Goal: Information Seeking & Learning: Learn about a topic

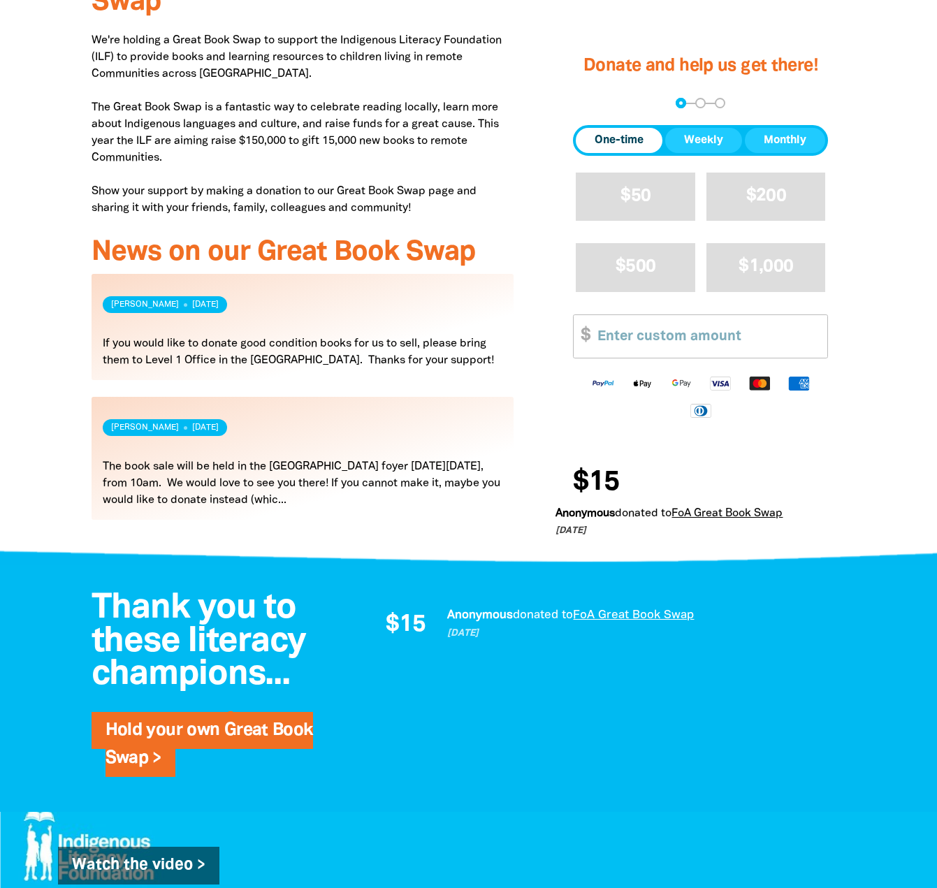
scroll to position [409, 0]
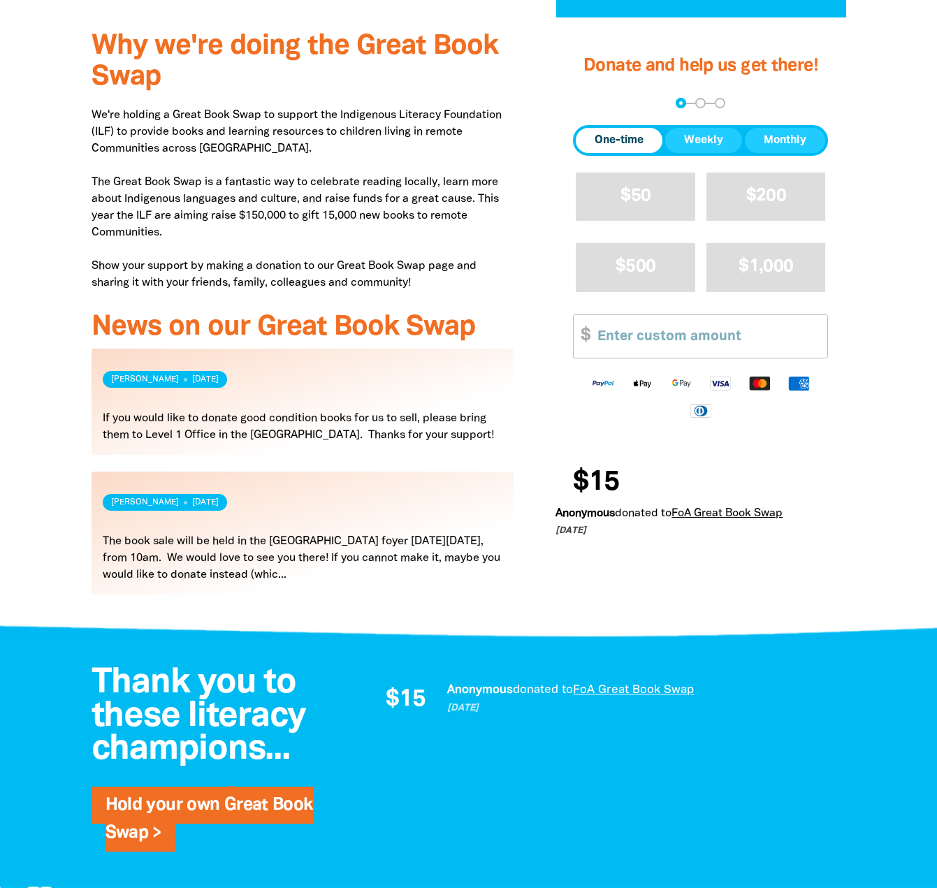
click at [62, 286] on div "Why we're doing the Great Book Swap We're holding a Great Book Swap to support …" at bounding box center [469, 324] width 839 height 615
click at [71, 449] on div "Why we're doing the Great Book Swap We're holding a Great Book Swap to support …" at bounding box center [303, 324] width 465 height 615
click at [508, 626] on div "Why we're doing the Great Book Swap We're holding a Great Book Swap to support …" at bounding box center [303, 324] width 465 height 615
drag, startPoint x: 204, startPoint y: 73, endPoint x: 226, endPoint y: 70, distance: 22.5
click at [205, 73] on h3 "Why we're doing the Great Book Swap" at bounding box center [303, 61] width 423 height 61
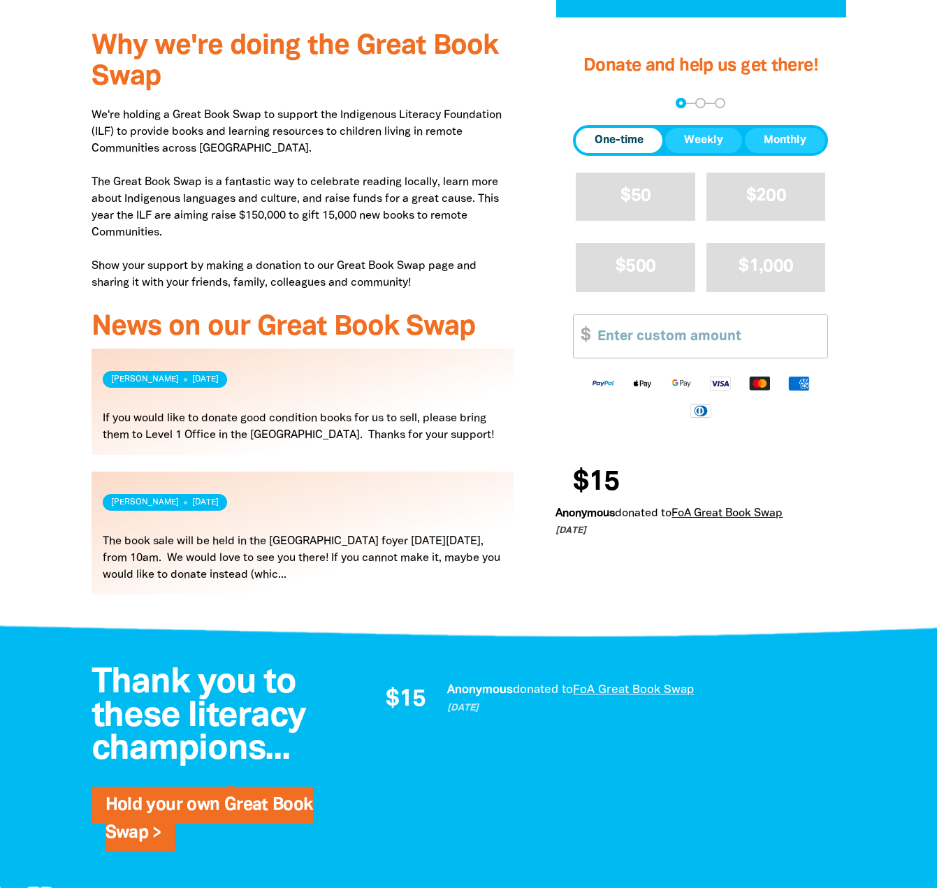
click at [303, 205] on p "We're holding a Great Book Swap to support the Indigenous Literacy Foundation (…" at bounding box center [303, 199] width 423 height 184
click at [317, 569] on link "Read more" at bounding box center [303, 533] width 423 height 123
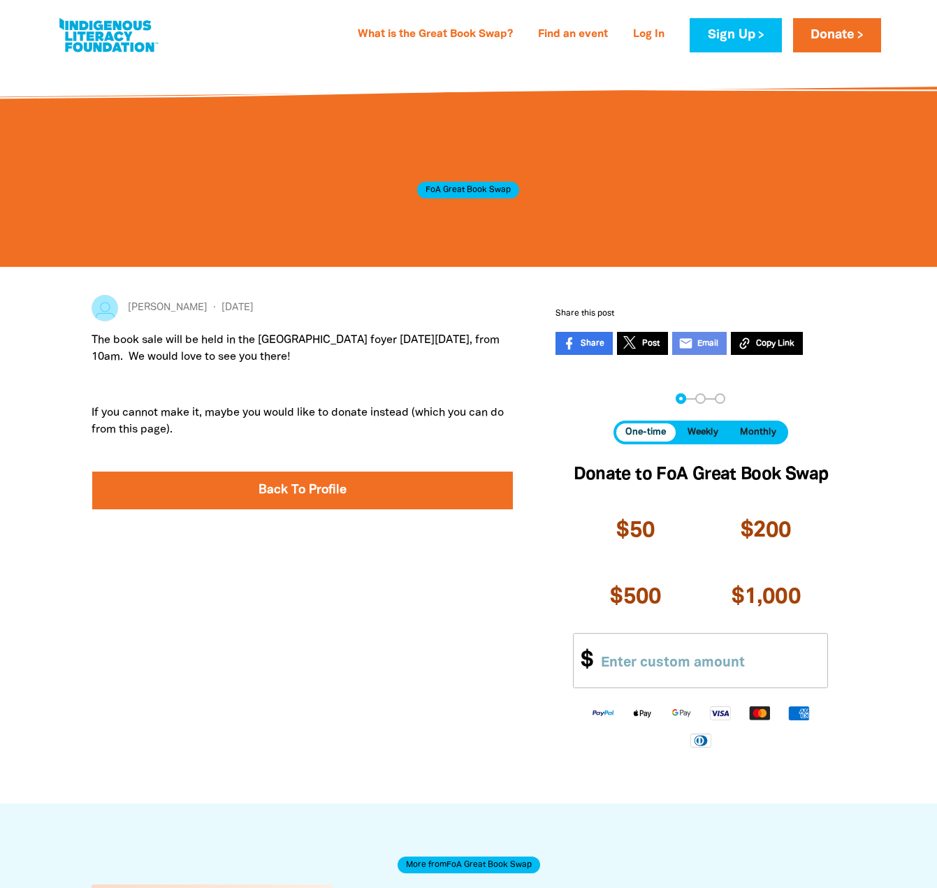
click at [284, 346] on p "The book sale will be held in the [GEOGRAPHIC_DATA] foyer [DATE][DATE], from 10…" at bounding box center [303, 349] width 423 height 34
click at [386, 421] on p "If you cannot make it, maybe you would like to donate instead (which you can do…" at bounding box center [303, 422] width 423 height 34
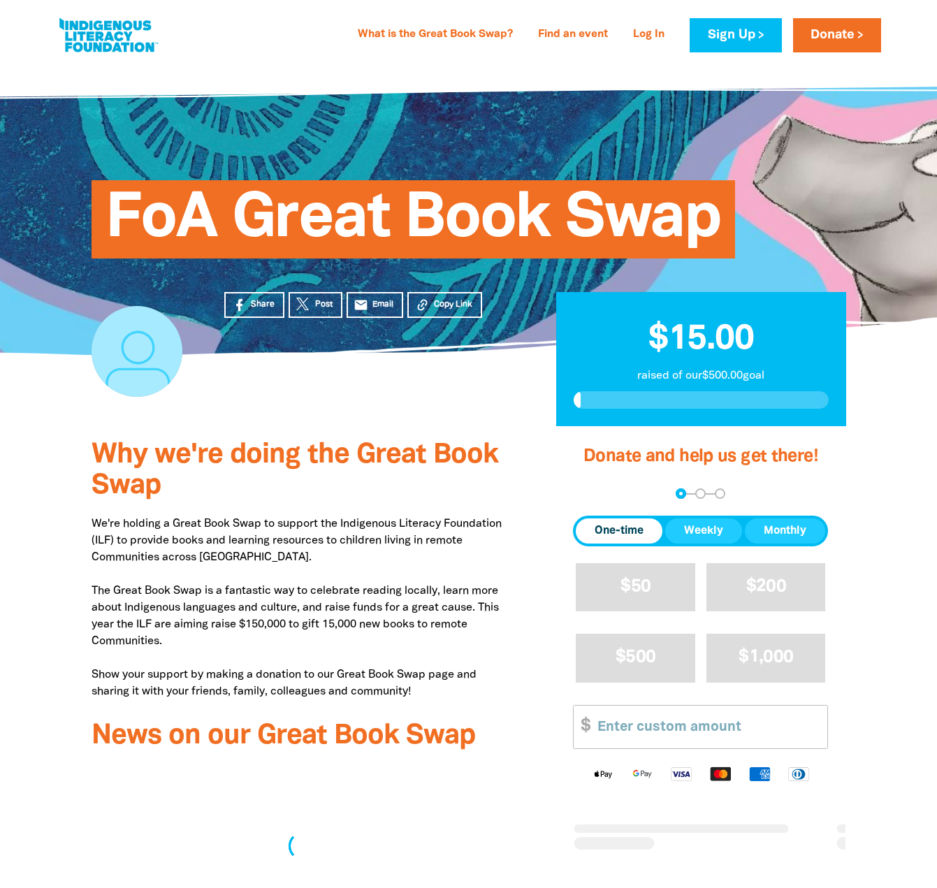
scroll to position [409, 0]
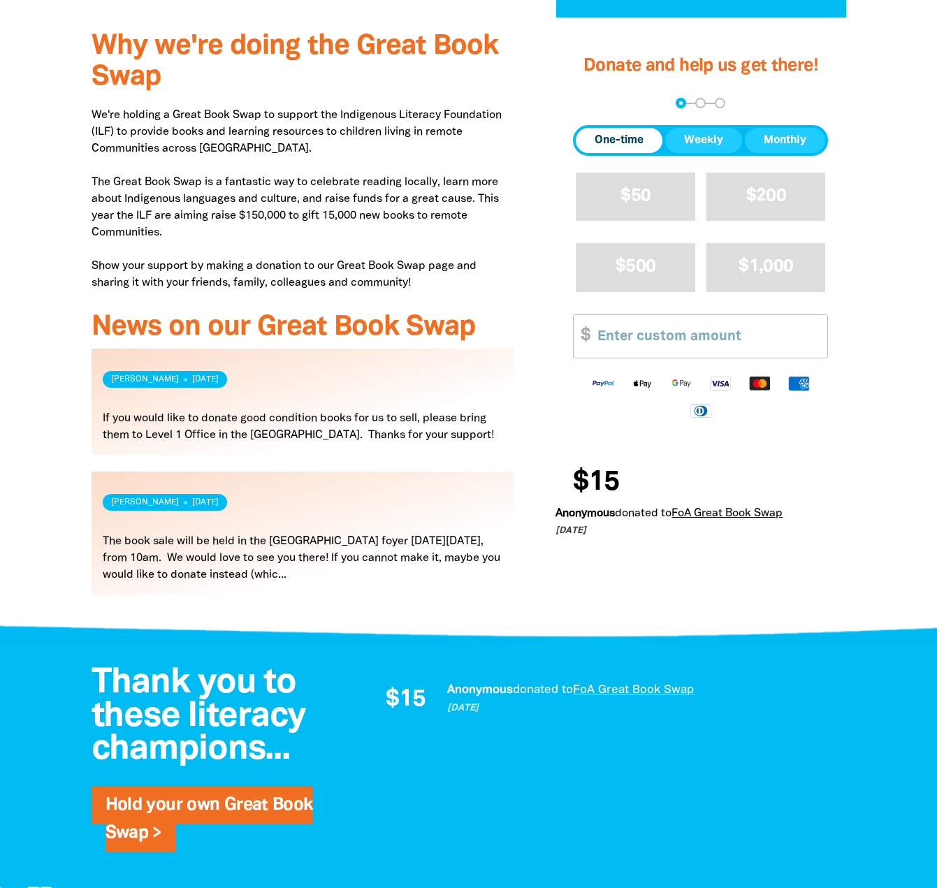
drag, startPoint x: 28, startPoint y: 167, endPoint x: 59, endPoint y: 241, distance: 80.2
click at [28, 167] on div at bounding box center [468, 324] width 937 height 615
click at [339, 202] on p "We're holding a Great Book Swap to support the Indigenous Literacy Foundation (…" at bounding box center [303, 199] width 423 height 184
click at [41, 666] on div at bounding box center [468, 762] width 937 height 247
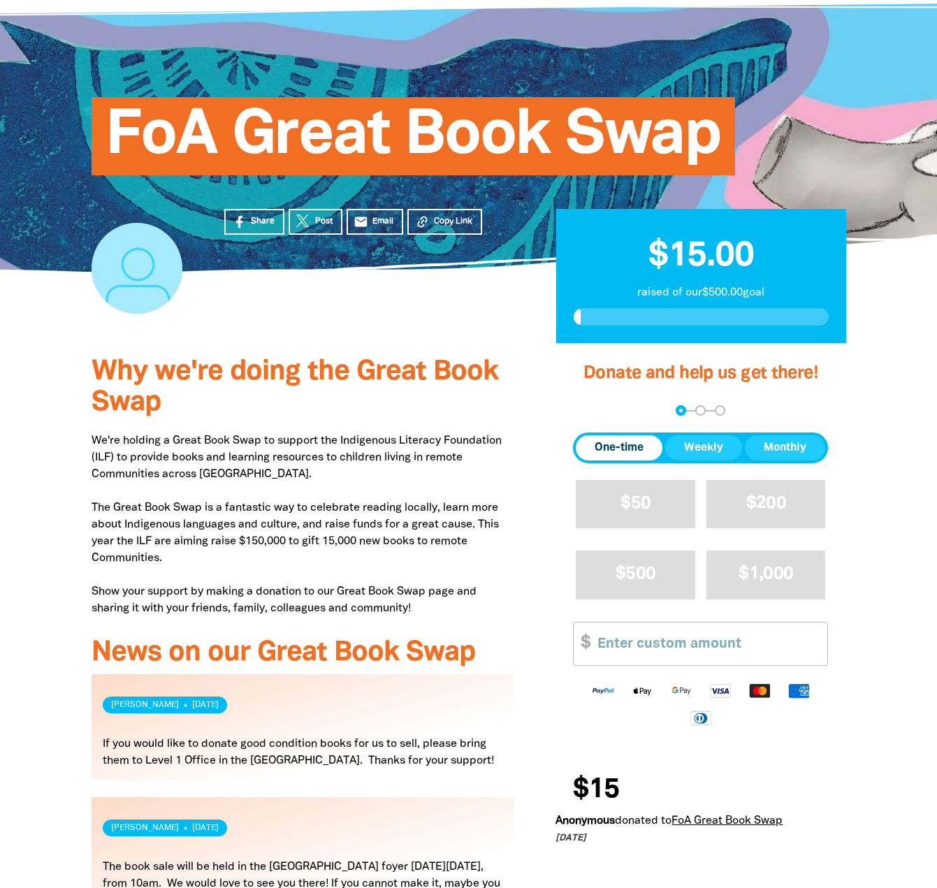
scroll to position [0, 0]
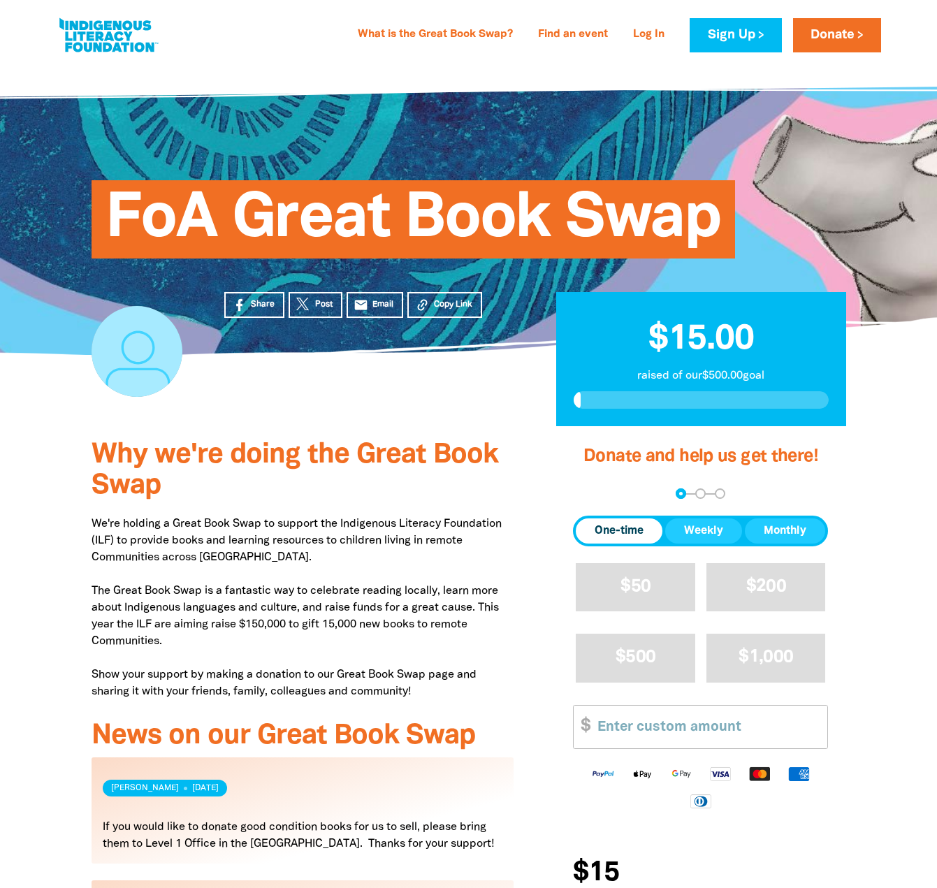
click at [289, 384] on div "Share Post email Email Copy Link" at bounding box center [369, 391] width 332 height 72
